Goal: Information Seeking & Learning: Learn about a topic

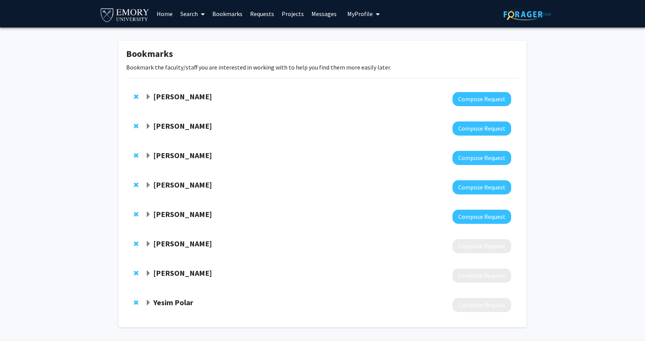
click at [212, 124] on strong "[PERSON_NAME]" at bounding box center [182, 126] width 59 height 10
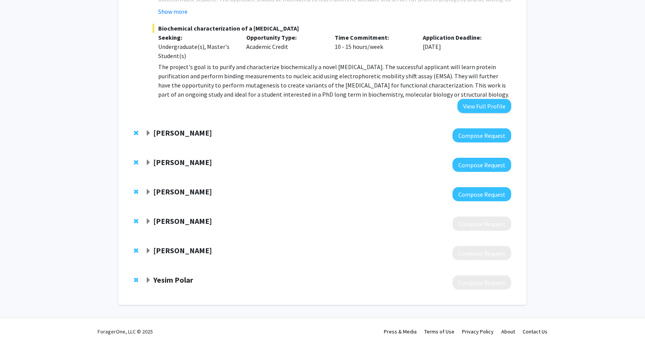
scroll to position [362, 0]
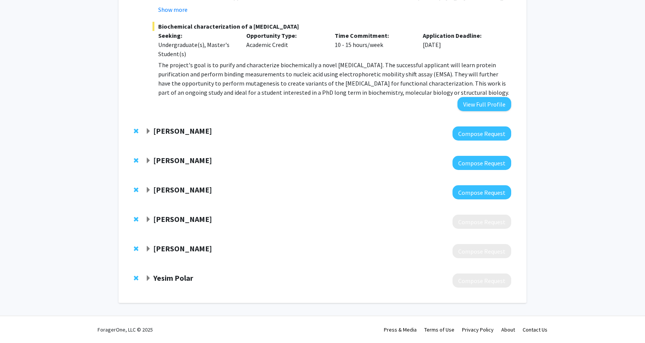
click at [199, 129] on div "[PERSON_NAME]" at bounding box center [227, 131] width 165 height 10
click at [184, 131] on strong "[PERSON_NAME]" at bounding box center [182, 131] width 59 height 10
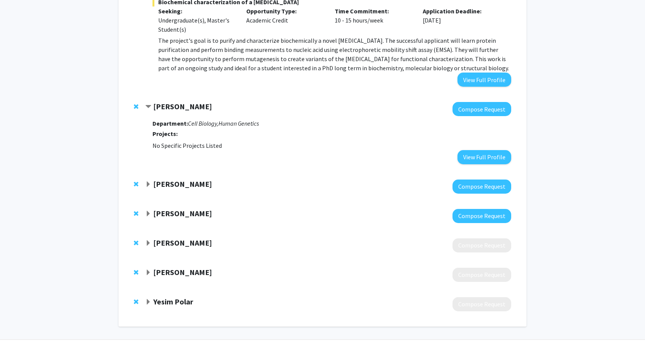
scroll to position [386, 0]
click at [177, 187] on strong "[PERSON_NAME]" at bounding box center [182, 184] width 59 height 10
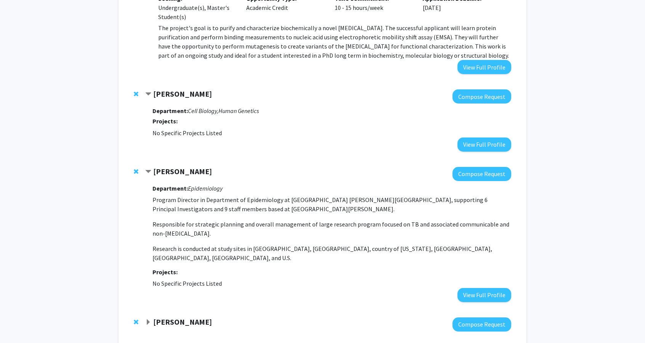
scroll to position [521, 0]
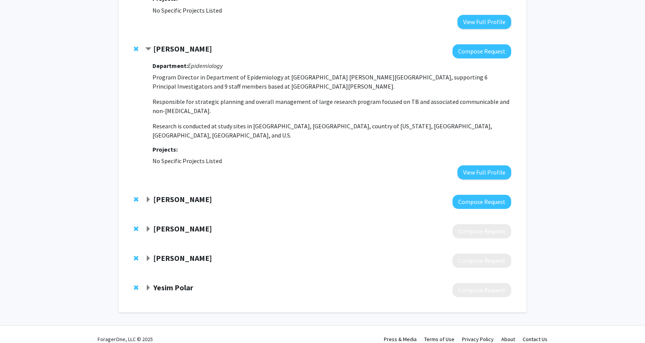
click at [188, 194] on strong "[PERSON_NAME]" at bounding box center [182, 199] width 59 height 10
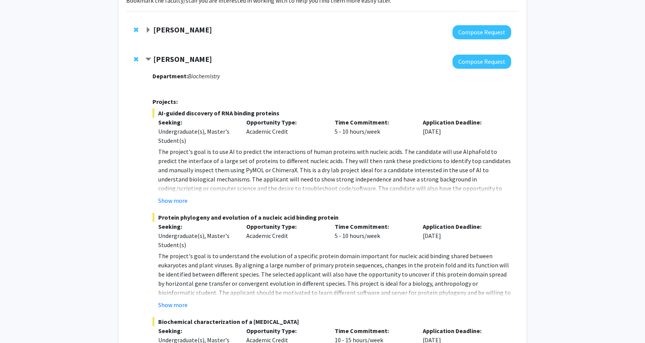
scroll to position [0, 0]
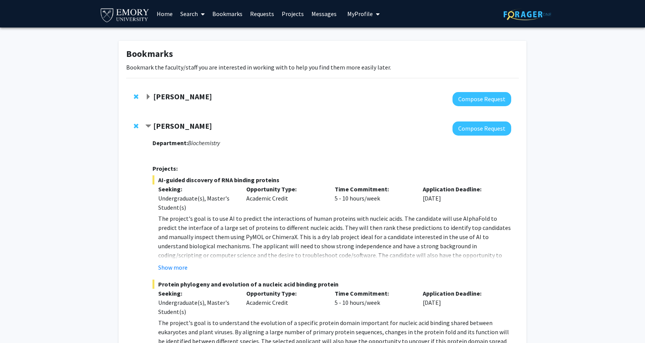
click at [194, 10] on link "Search" at bounding box center [193, 13] width 32 height 27
click at [210, 32] on span "Faculty/Staff" at bounding box center [205, 34] width 56 height 15
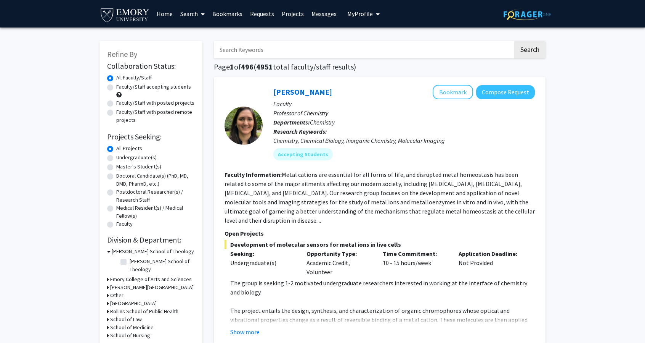
click at [116, 157] on div "Undergraduate(s)" at bounding box center [151, 157] width 88 height 9
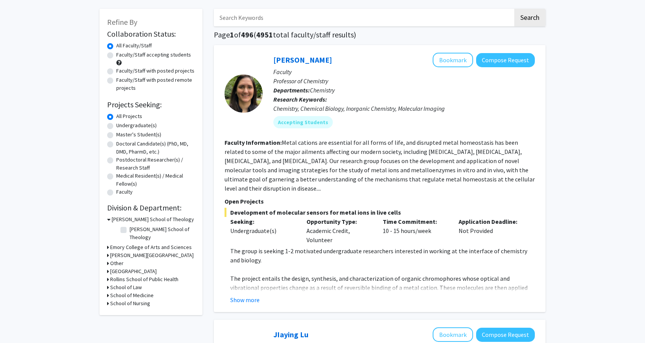
scroll to position [32, 0]
click at [143, 291] on h3 "School of Medicine" at bounding box center [131, 295] width 43 height 8
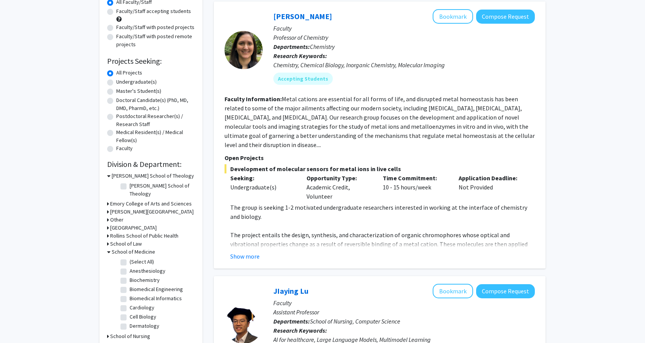
scroll to position [84, 0]
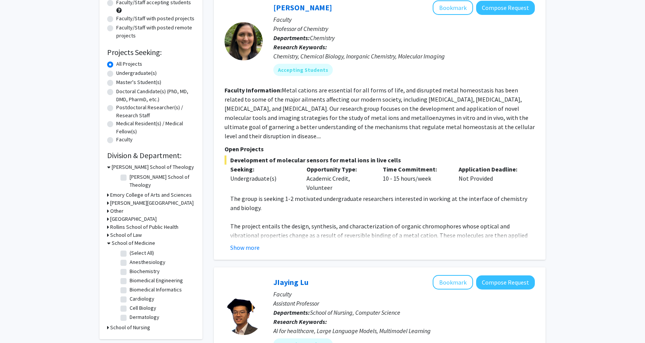
click at [130, 249] on label "(Select All)" at bounding box center [142, 253] width 24 height 8
click at [130, 249] on input "(Select All)" at bounding box center [132, 251] width 5 height 5
checkbox input "true"
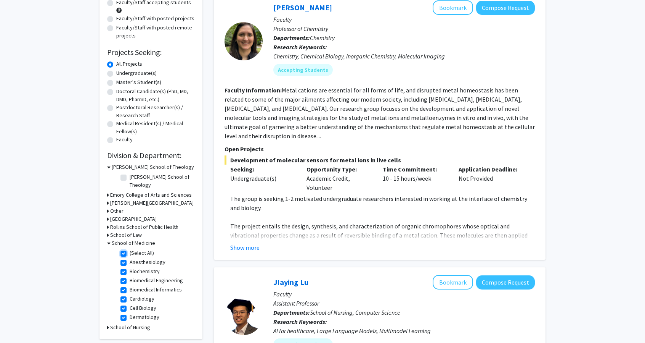
checkbox input "true"
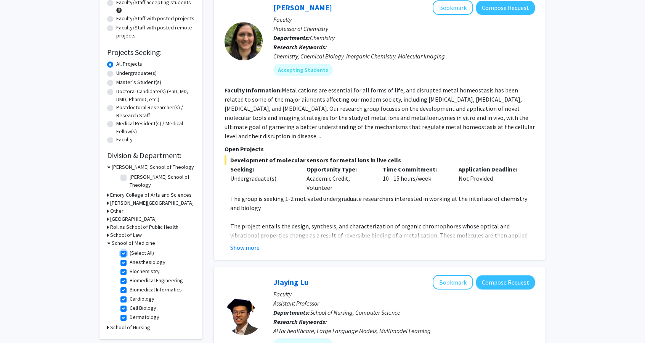
checkbox input "true"
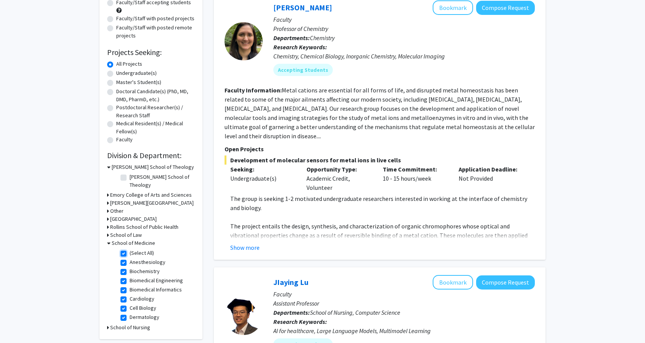
checkbox input "true"
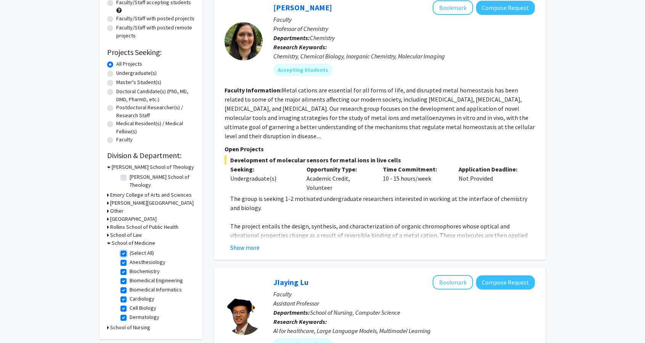
checkbox input "true"
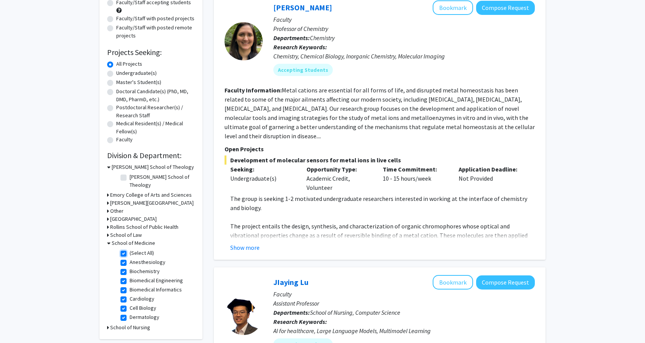
checkbox input "true"
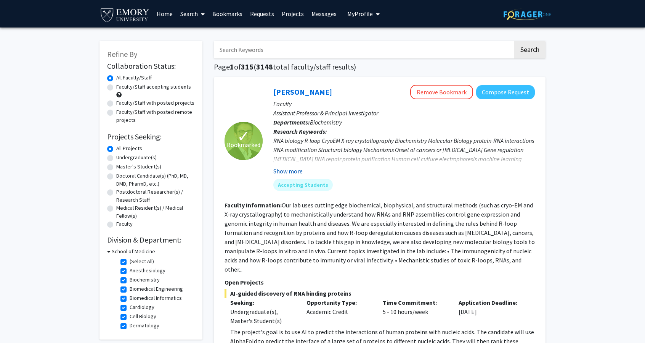
click at [285, 172] on button "Show more" at bounding box center [288, 170] width 29 height 9
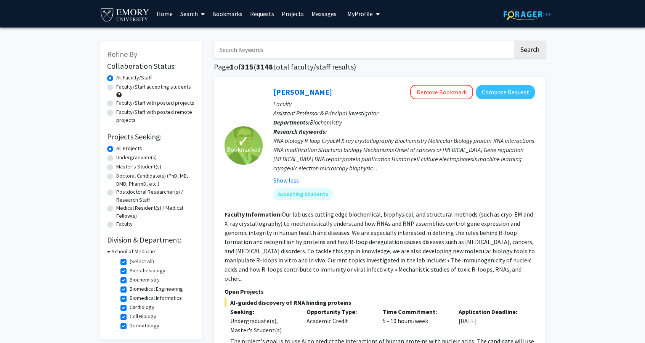
click at [137, 157] on label "Undergraduate(s)" at bounding box center [136, 157] width 40 height 8
click at [121, 157] on input "Undergraduate(s)" at bounding box center [118, 155] width 5 height 5
radio input "true"
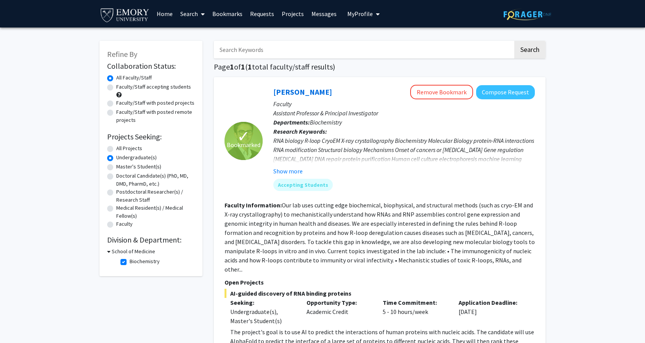
click at [133, 147] on label "All Projects" at bounding box center [129, 148] width 26 height 8
click at [121, 147] on input "All Projects" at bounding box center [118, 146] width 5 height 5
radio input "true"
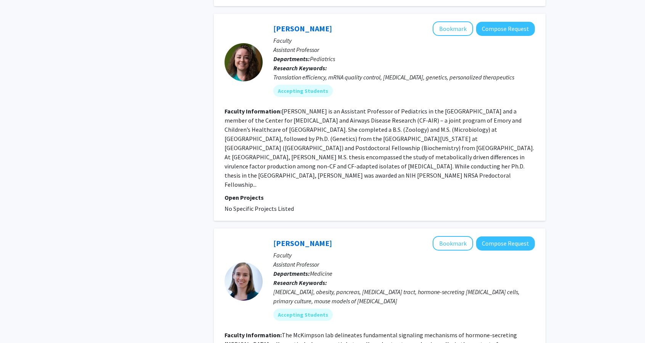
scroll to position [583, 0]
click at [262, 192] on p "Open Projects" at bounding box center [380, 196] width 311 height 9
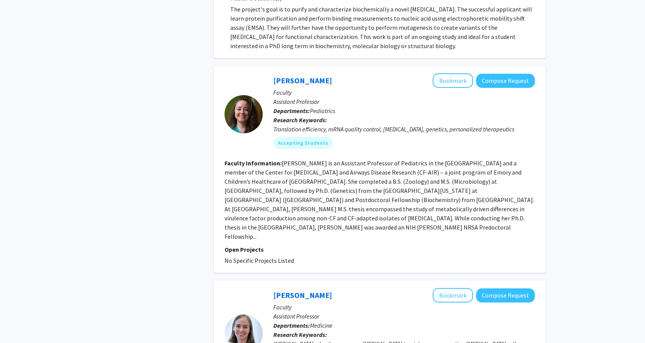
scroll to position [530, 0]
click at [455, 74] on button "Bookmark" at bounding box center [453, 81] width 40 height 14
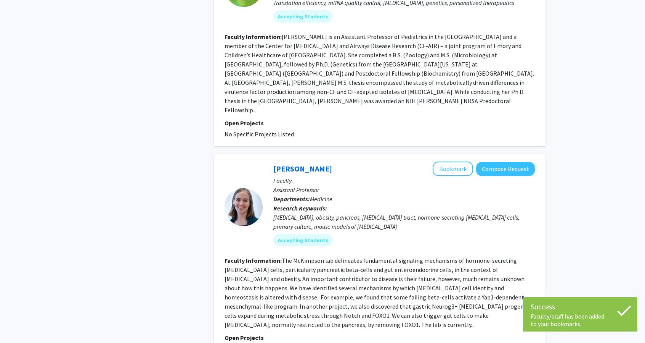
scroll to position [682, 0]
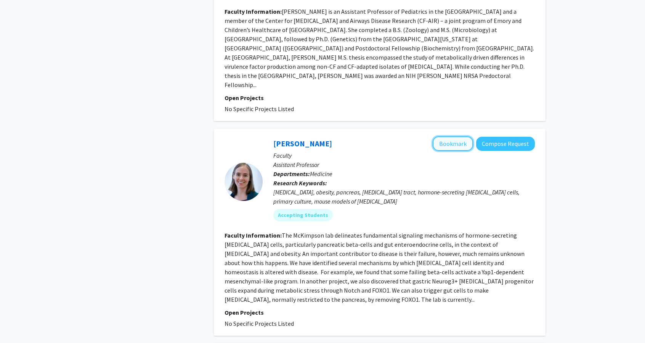
click at [455, 136] on button "Bookmark" at bounding box center [453, 143] width 40 height 14
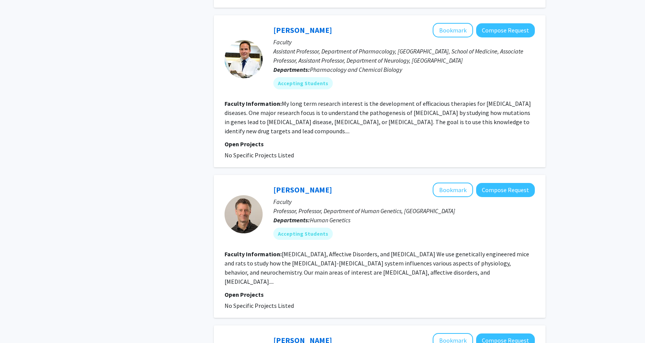
scroll to position [1385, 0]
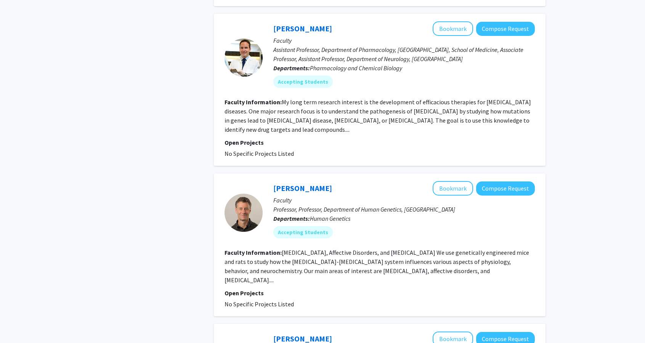
click at [274, 248] on fg-read-more "[MEDICAL_DATA], Affective Disorders, and [MEDICAL_DATA] We use genetically engi…" at bounding box center [377, 265] width 305 height 35
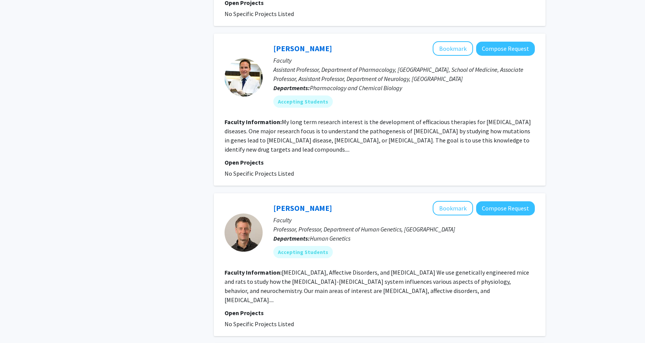
scroll to position [1348, 0]
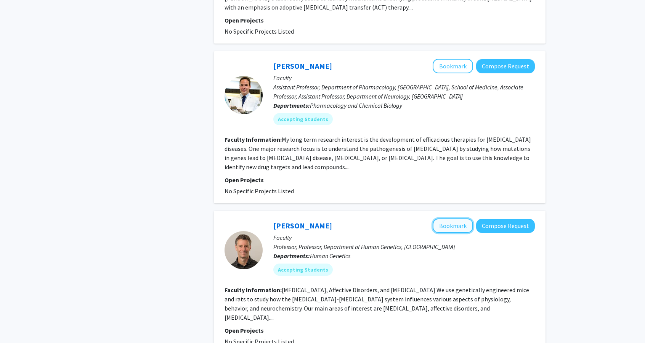
click at [454, 218] on button "Bookmark" at bounding box center [453, 225] width 40 height 14
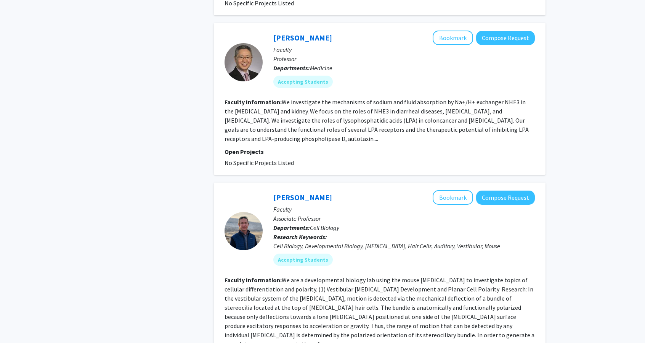
scroll to position [1863, 0]
click at [465, 190] on button "Bookmark" at bounding box center [453, 197] width 40 height 14
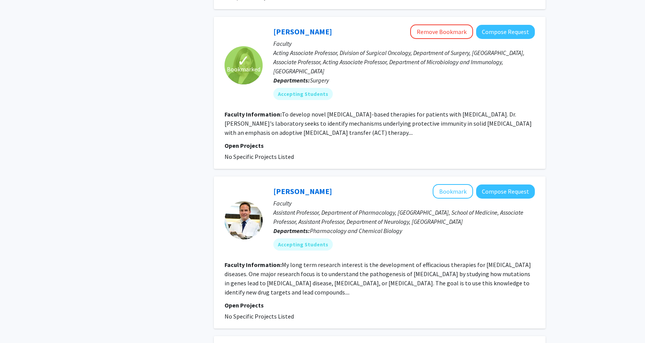
scroll to position [1222, 0]
click at [381, 261] on fg-read-more "My long term research interest is the development of efficacious therapies for …" at bounding box center [378, 278] width 307 height 35
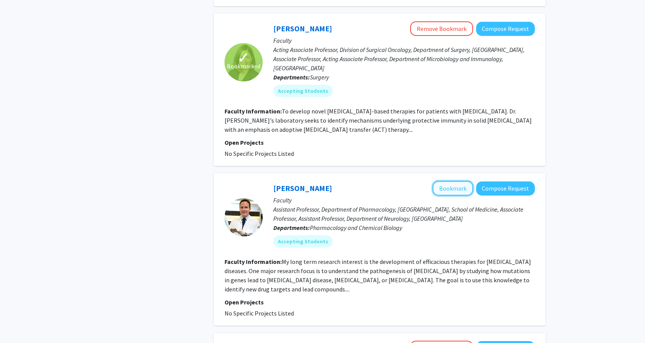
click at [449, 181] on button "Bookmark" at bounding box center [453, 188] width 40 height 14
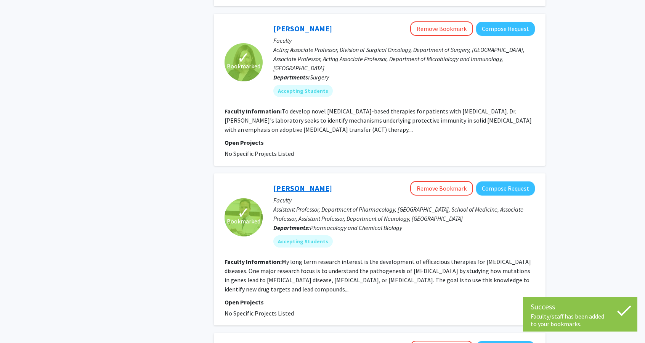
click at [309, 183] on link "[PERSON_NAME]" at bounding box center [303, 188] width 59 height 10
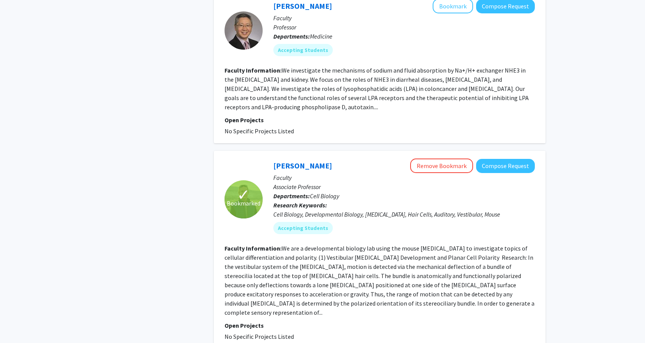
scroll to position [1921, 0]
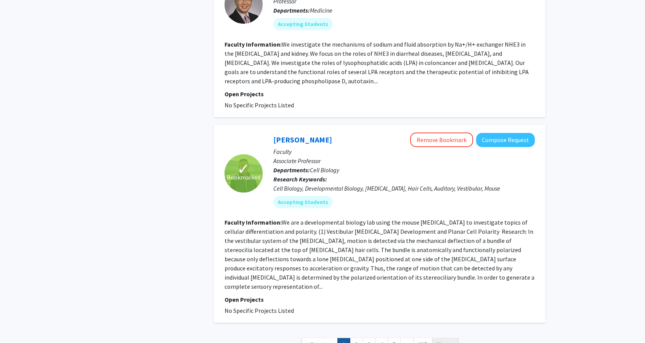
click at [443, 340] on span "Next »" at bounding box center [445, 344] width 16 height 8
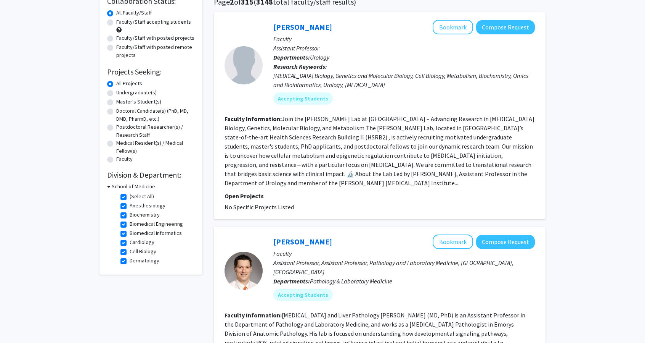
scroll to position [65, 0]
click at [498, 166] on fg-read-more "Join the [PERSON_NAME] Lab at [GEOGRAPHIC_DATA] – Advancing Research in [MEDICA…" at bounding box center [380, 150] width 310 height 72
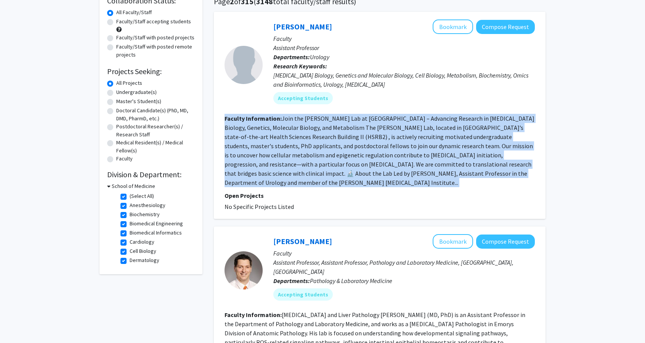
click at [498, 166] on fg-read-more "Join the [PERSON_NAME] Lab at [GEOGRAPHIC_DATA] – Advancing Research in [MEDICA…" at bounding box center [380, 150] width 310 height 72
click at [501, 168] on section "Faculty Information: Join the [PERSON_NAME] Lab at [GEOGRAPHIC_DATA] – Advancin…" at bounding box center [380, 150] width 311 height 73
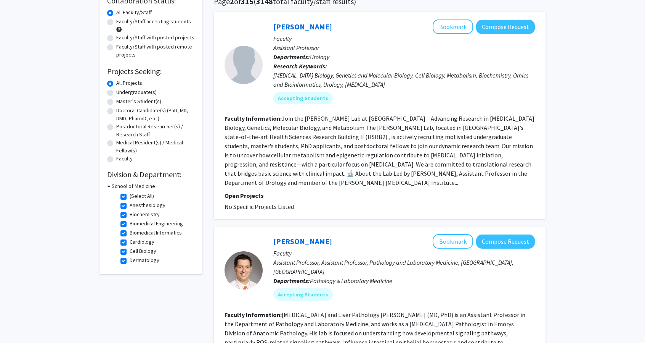
click at [487, 169] on section "Faculty Information: Join the [PERSON_NAME] Lab at [GEOGRAPHIC_DATA] – Advancin…" at bounding box center [380, 150] width 311 height 73
click at [492, 173] on section "Faculty Information: Join the [PERSON_NAME] Lab at [GEOGRAPHIC_DATA] – Advancin…" at bounding box center [380, 150] width 311 height 73
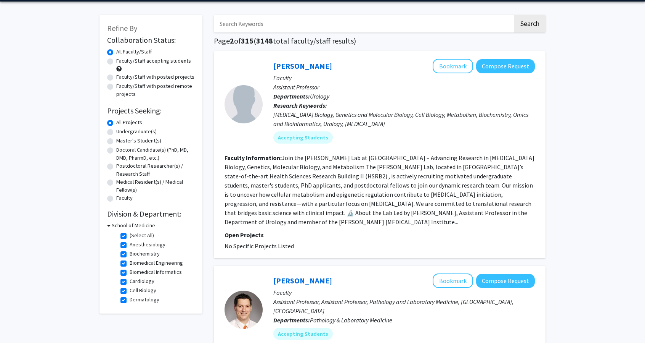
scroll to position [50, 0]
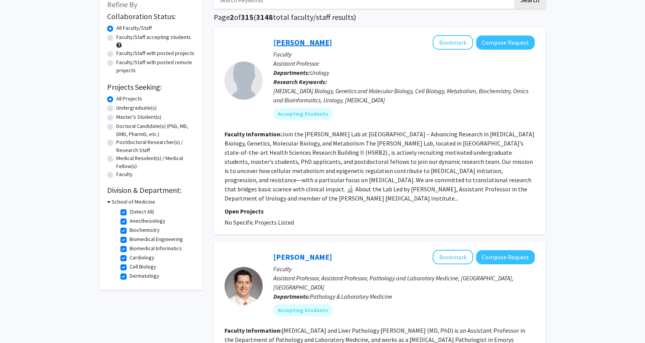
click at [308, 44] on link "[PERSON_NAME]" at bounding box center [303, 42] width 59 height 10
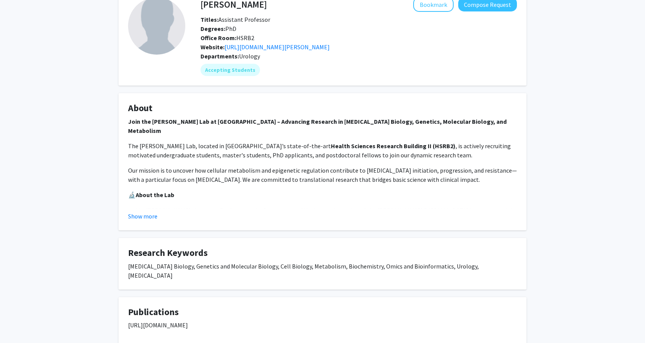
scroll to position [46, 0]
click at [140, 214] on button "Show more" at bounding box center [142, 215] width 29 height 9
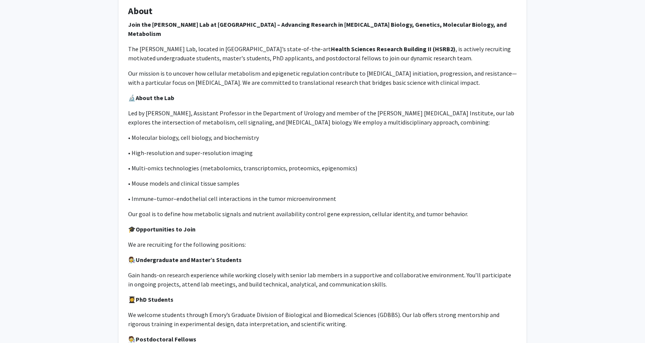
scroll to position [0, 0]
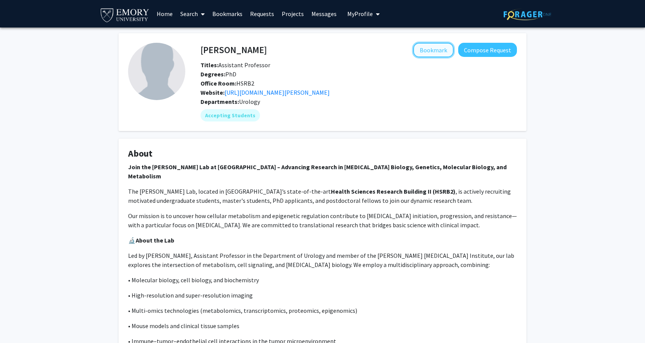
click at [441, 43] on button "Bookmark" at bounding box center [434, 50] width 40 height 14
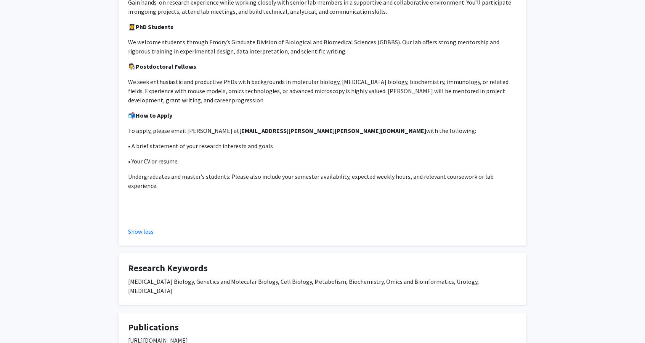
scroll to position [452, 0]
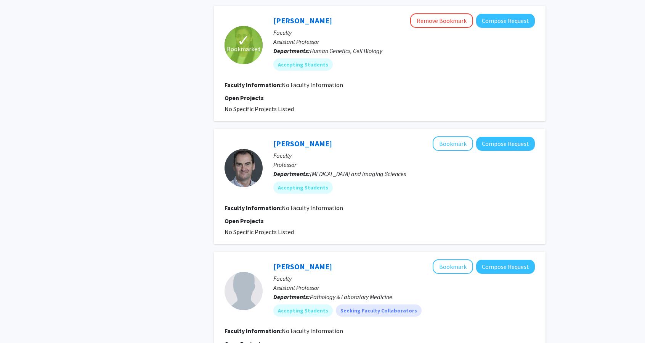
scroll to position [828, 0]
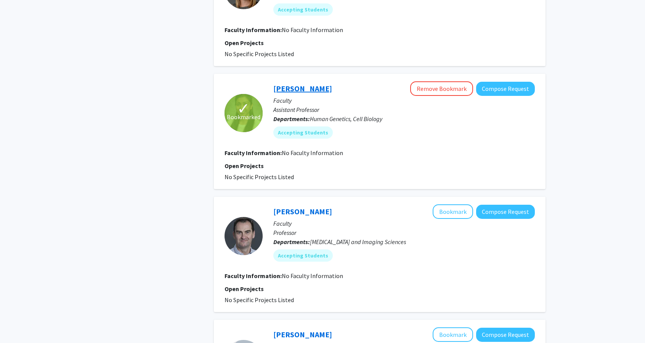
click at [299, 84] on link "[PERSON_NAME]" at bounding box center [303, 89] width 59 height 10
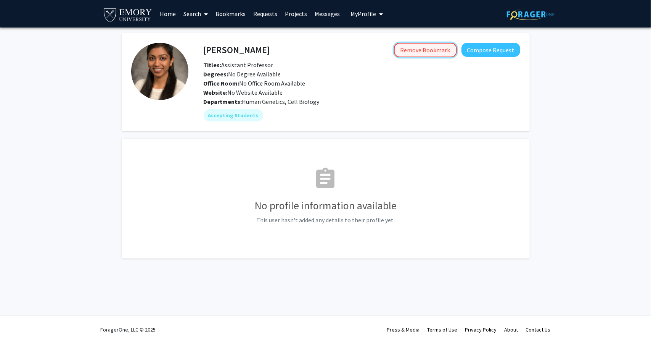
click at [431, 50] on button "Remove Bookmark" at bounding box center [425, 50] width 63 height 14
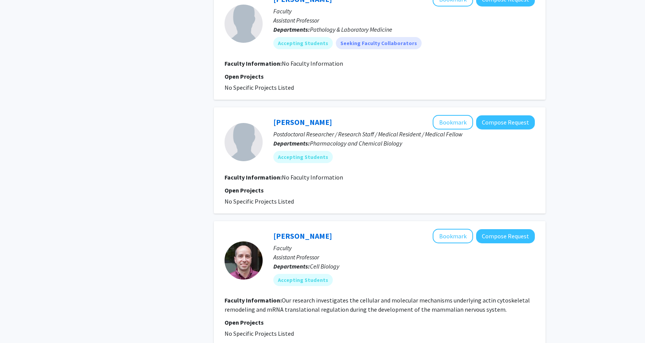
scroll to position [1187, 0]
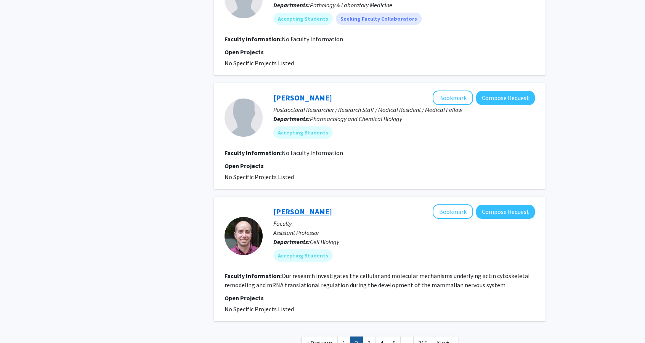
click at [299, 206] on link "[PERSON_NAME]" at bounding box center [303, 211] width 59 height 10
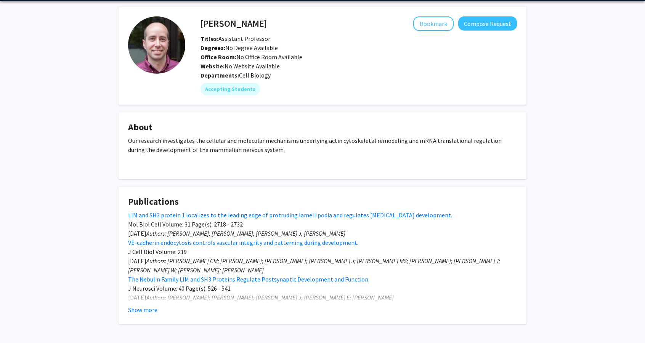
scroll to position [55, 0]
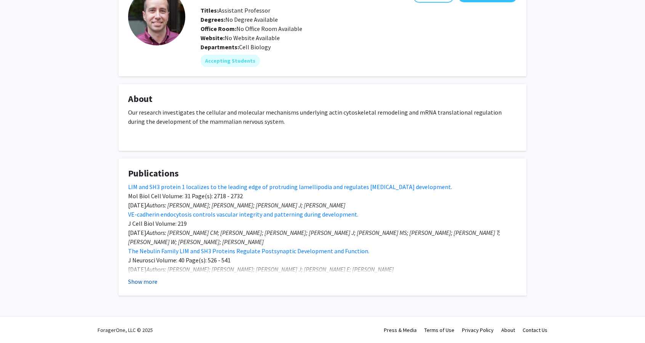
click at [137, 283] on button "Show more" at bounding box center [142, 281] width 29 height 9
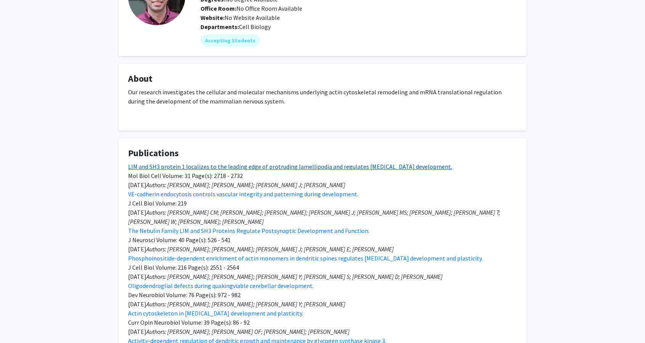
scroll to position [247, 0]
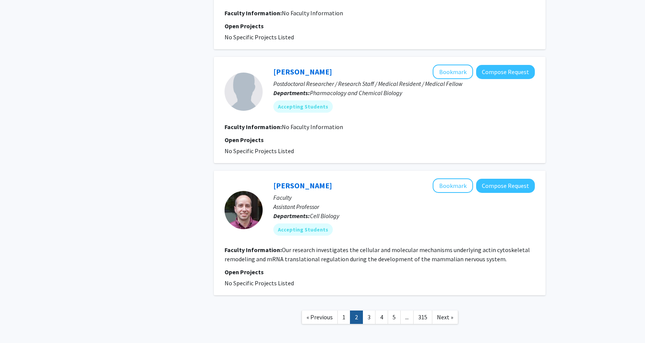
scroll to position [1232, 0]
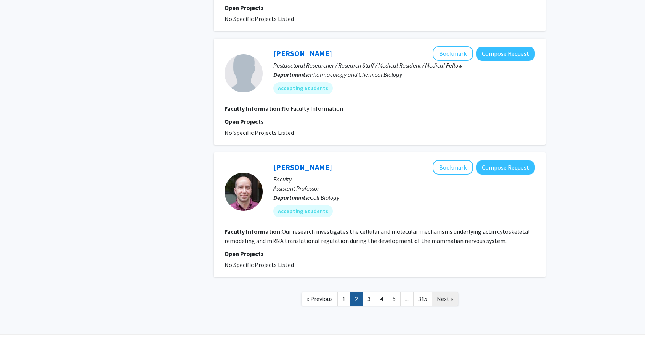
click at [435, 292] on link "Next »" at bounding box center [445, 298] width 26 height 13
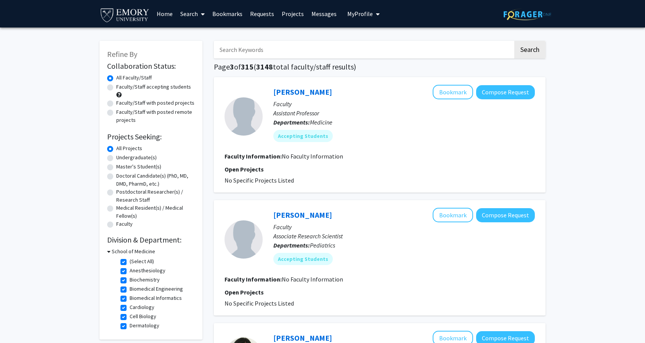
click at [128, 116] on label "Faculty/Staff with posted remote projects" at bounding box center [155, 116] width 79 height 16
click at [121, 113] on input "Faculty/Staff with posted remote projects" at bounding box center [118, 110] width 5 height 5
radio input "true"
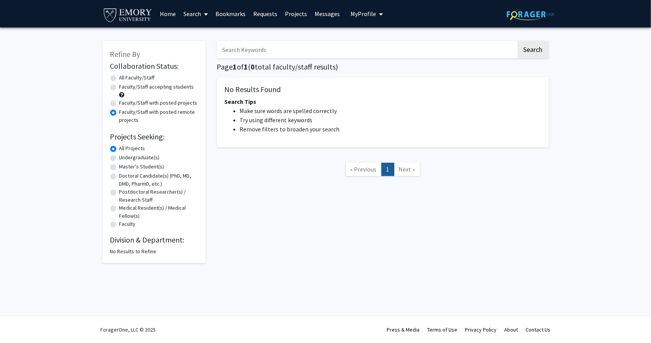
click at [151, 105] on label "Faculty/Staff with posted projects" at bounding box center [158, 103] width 78 height 8
click at [124, 104] on input "Faculty/Staff with posted projects" at bounding box center [121, 101] width 5 height 5
radio input "true"
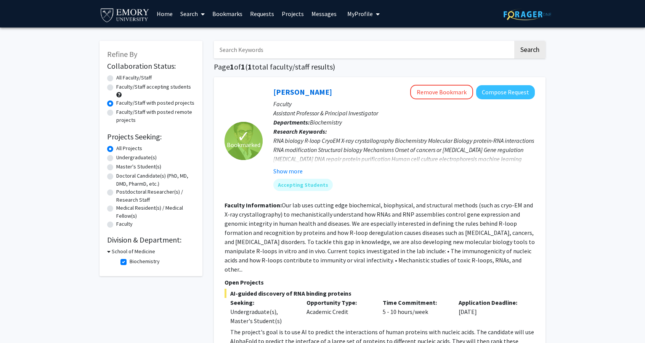
click at [166, 86] on label "Faculty/Staff accepting students" at bounding box center [153, 87] width 75 height 8
click at [121, 86] on input "Faculty/Staff accepting students" at bounding box center [118, 85] width 5 height 5
radio input "true"
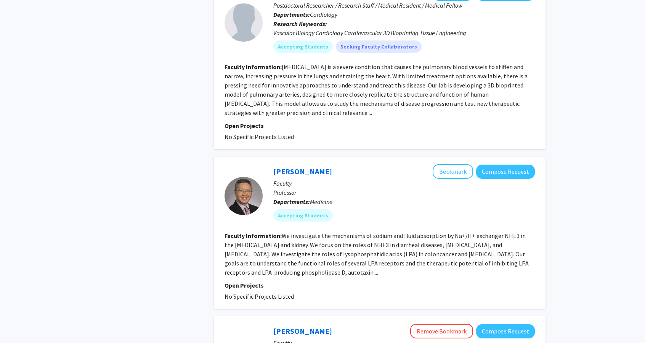
scroll to position [1921, 0]
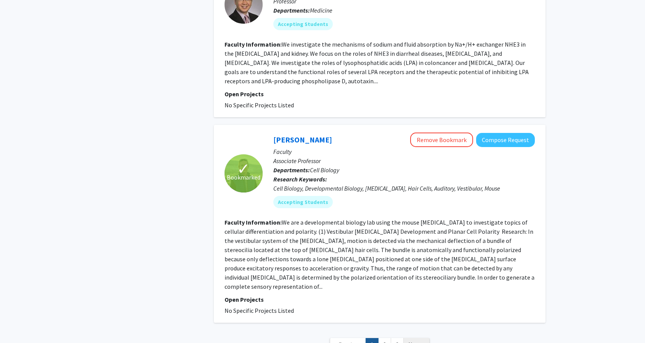
click at [413, 340] on span "Next »" at bounding box center [417, 344] width 16 height 8
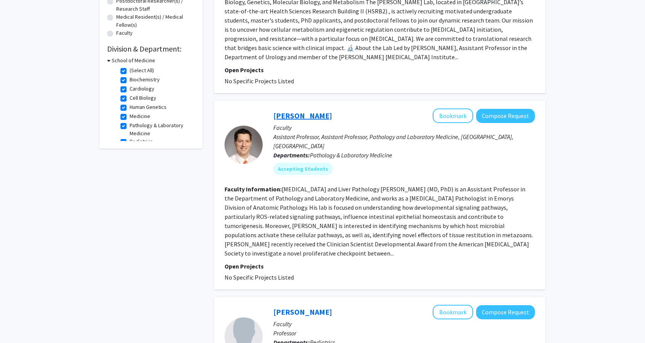
click at [305, 111] on link "[PERSON_NAME]" at bounding box center [303, 116] width 59 height 10
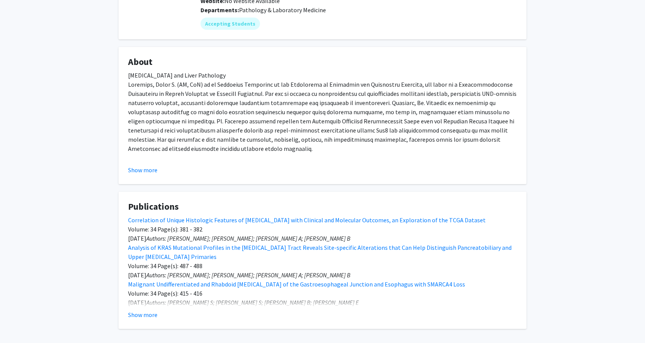
scroll to position [100, 0]
click at [150, 166] on button "Show more" at bounding box center [142, 170] width 29 height 9
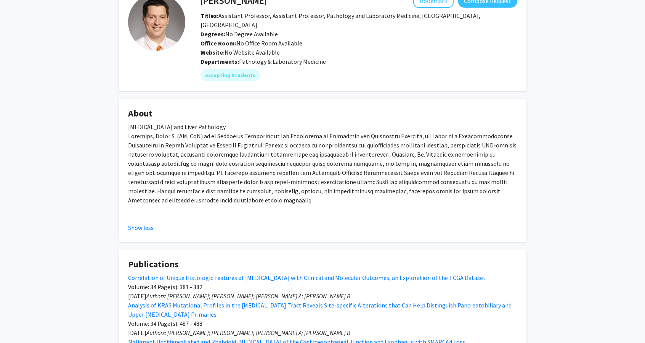
scroll to position [50, 0]
